Goal: Find specific page/section: Find specific page/section

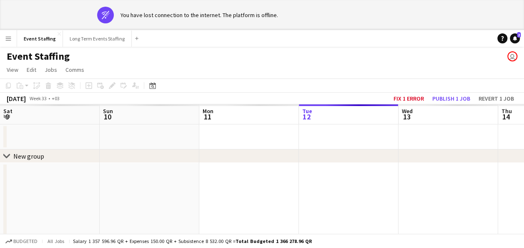
click at [5, 39] on app-icon "Menu" at bounding box center [8, 38] width 7 height 7
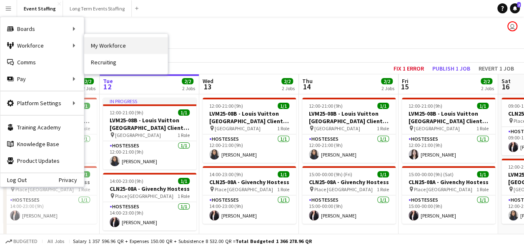
click at [95, 45] on link "My Workforce" at bounding box center [125, 45] width 83 height 17
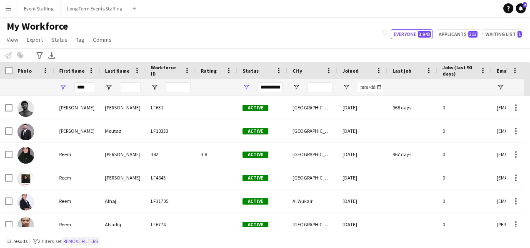
click at [76, 241] on button "Remove filters" at bounding box center [81, 240] width 38 height 9
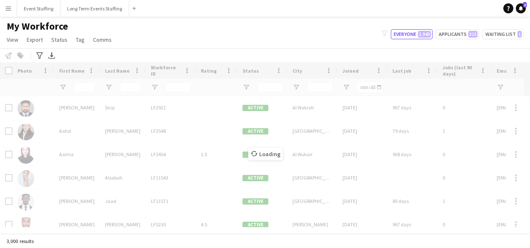
click at [83, 85] on div "Loading" at bounding box center [265, 147] width 530 height 171
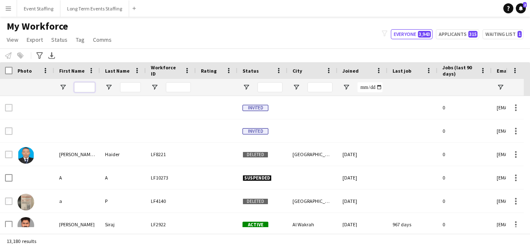
click at [86, 86] on input "First Name Filter Input" at bounding box center [84, 87] width 21 height 10
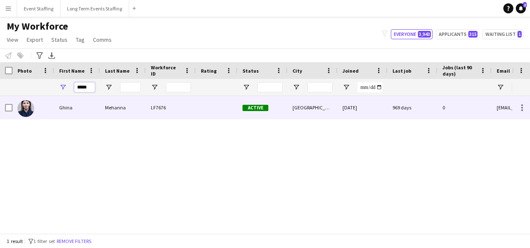
type input "*****"
click at [220, 110] on div at bounding box center [217, 107] width 42 height 23
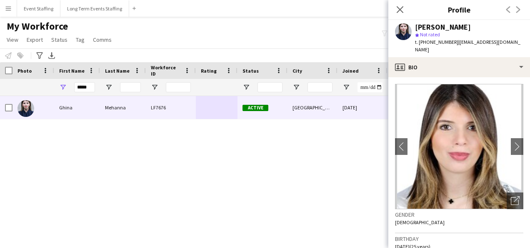
click at [289, 192] on div "[PERSON_NAME] LF7676 Active [GEOGRAPHIC_DATA] [DATE] 969 days 0 [EMAIL_ADDRESS]…" at bounding box center [256, 161] width 512 height 131
